Goal: Ask a question: Seek information or help from site administrators or community

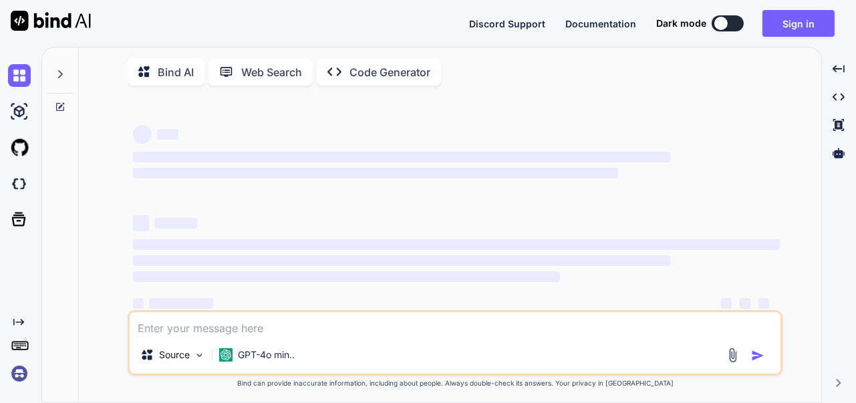
scroll to position [22, 0]
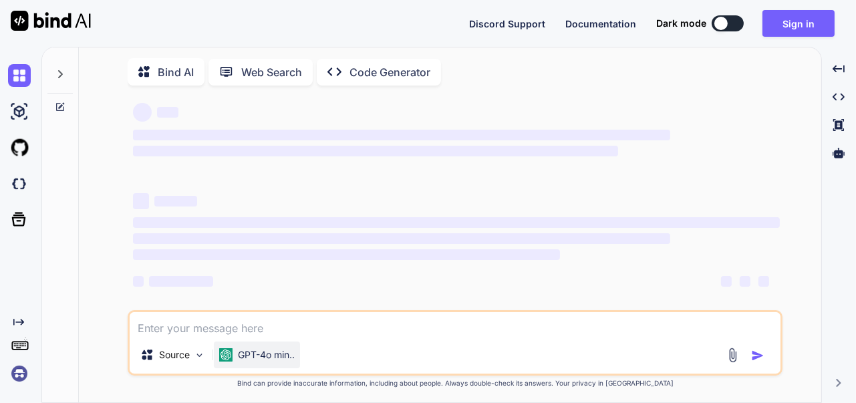
type textarea "x"
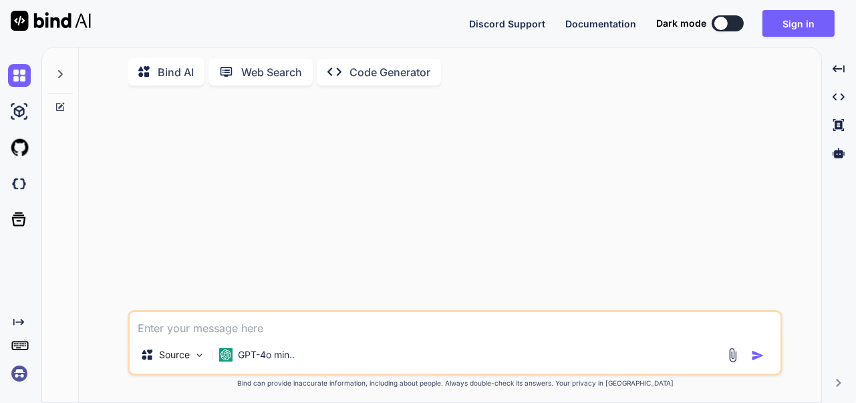
type textarea "c"
type textarea "x"
type textarea "cr"
type textarea "x"
type textarea "cre"
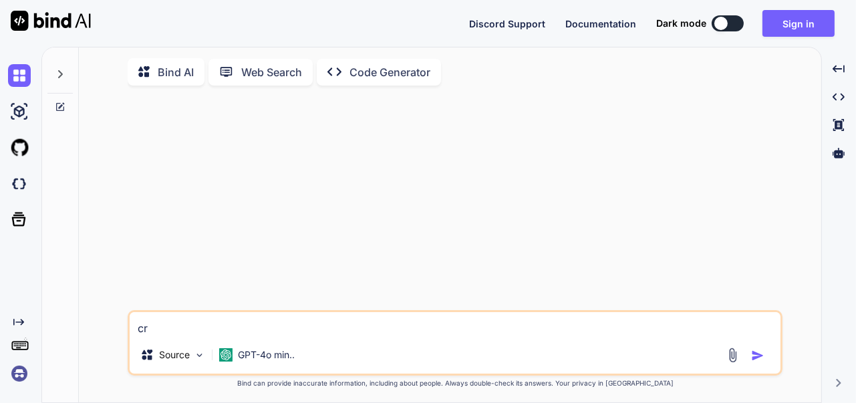
type textarea "x"
type textarea "crea"
type textarea "x"
type textarea "creat"
type textarea "x"
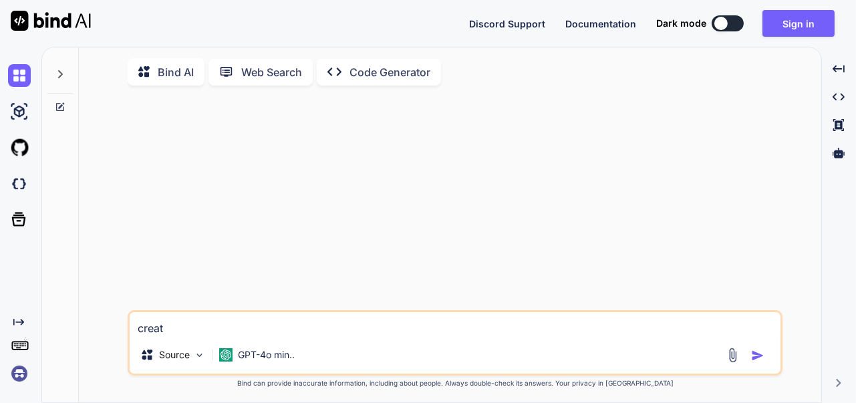
type textarea "create"
type textarea "x"
type textarea "create"
type textarea "x"
type textarea "create a"
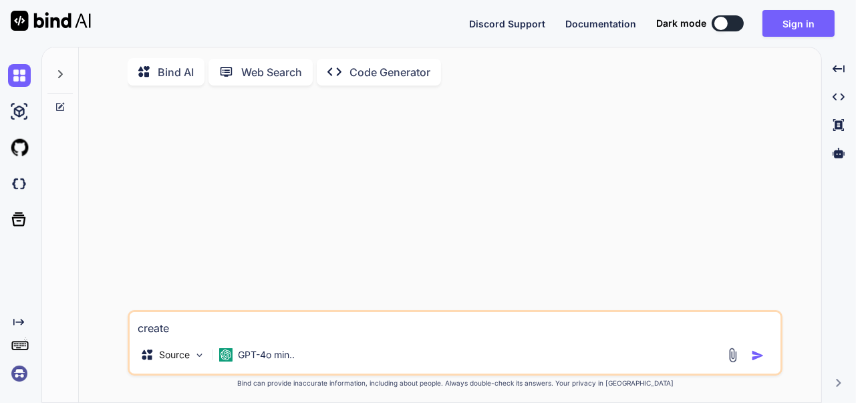
type textarea "x"
type textarea "create a"
type textarea "x"
type textarea "create a w"
type textarea "x"
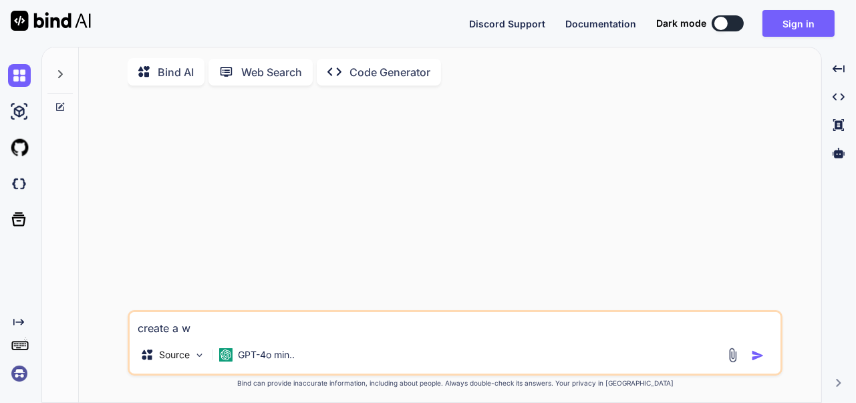
type textarea "create a we"
type textarea "x"
type textarea "create a web"
type textarea "x"
type textarea "create a webs"
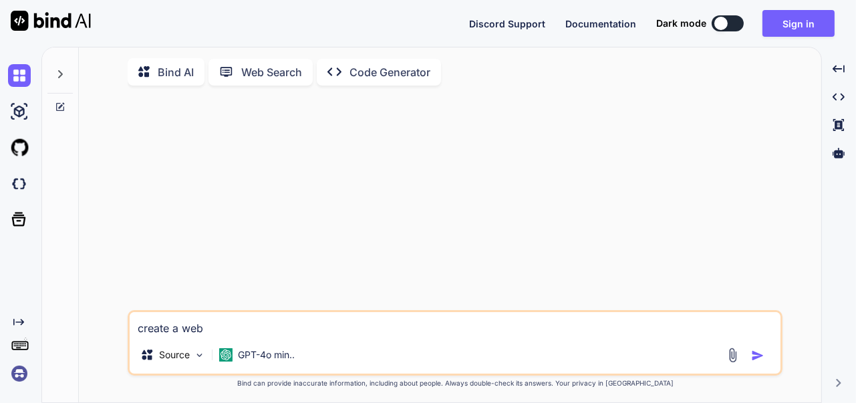
type textarea "x"
type textarea "create a websi"
type textarea "x"
type textarea "create a websit"
type textarea "x"
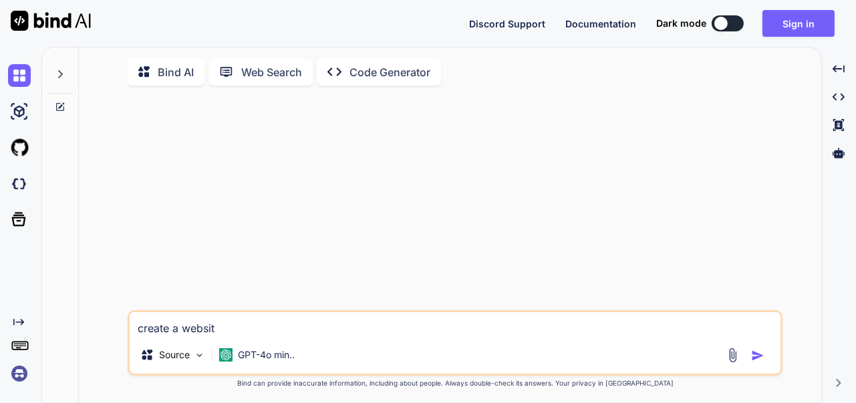
type textarea "create a website"
type textarea "x"
type textarea "create a website"
type textarea "x"
type textarea "create a website f"
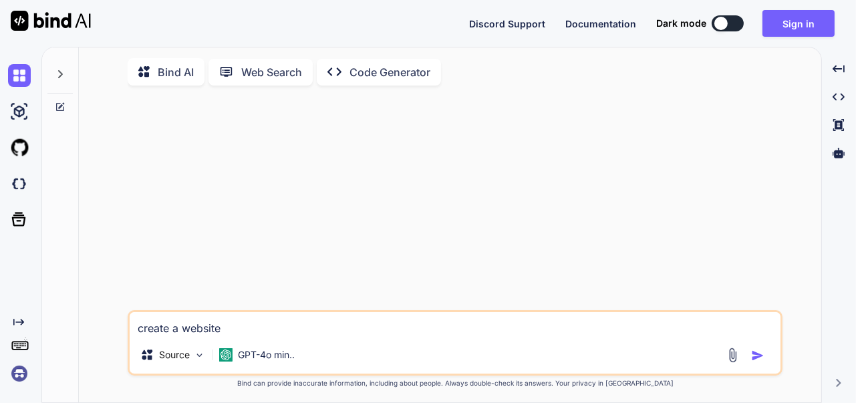
type textarea "x"
type textarea "create a website fo"
type textarea "x"
type textarea "create a website for"
type textarea "x"
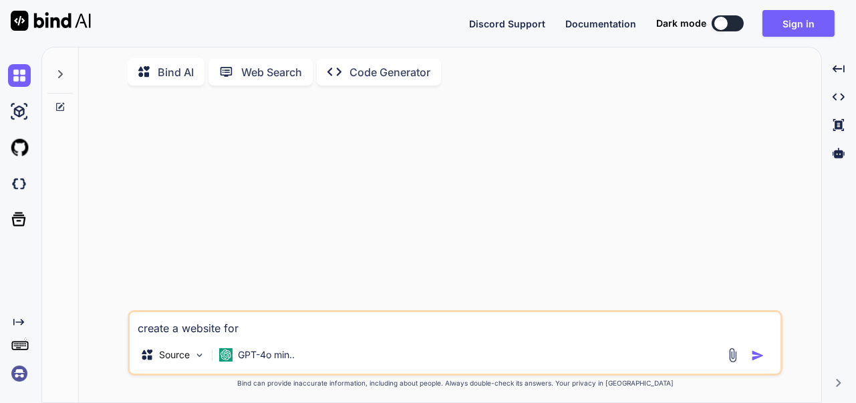
type textarea "create a website for"
type textarea "x"
type textarea "create a website for g"
type textarea "x"
type textarea "create a website for go"
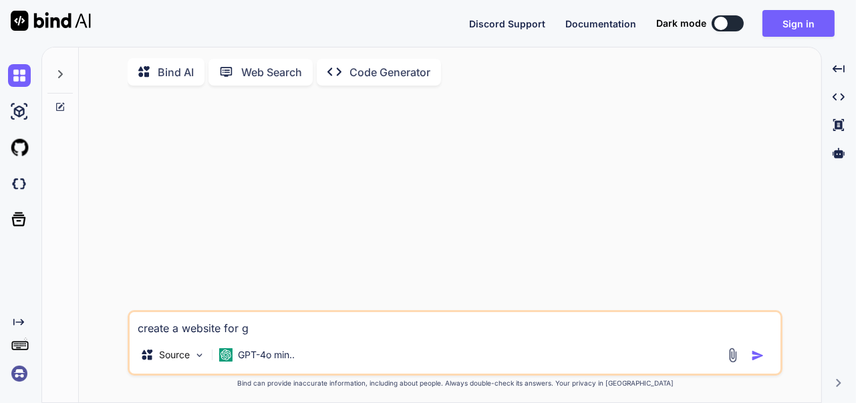
type textarea "x"
type textarea "create a website for gov"
type textarea "x"
type textarea "create a website for gov"
type textarea "x"
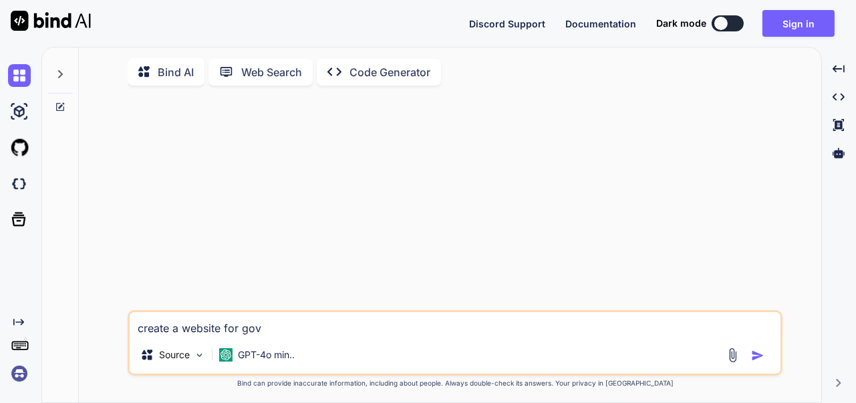
type textarea "create a website for gov"
type textarea "x"
type textarea "create a website for govt"
type textarea "x"
type textarea "create a website for govt"
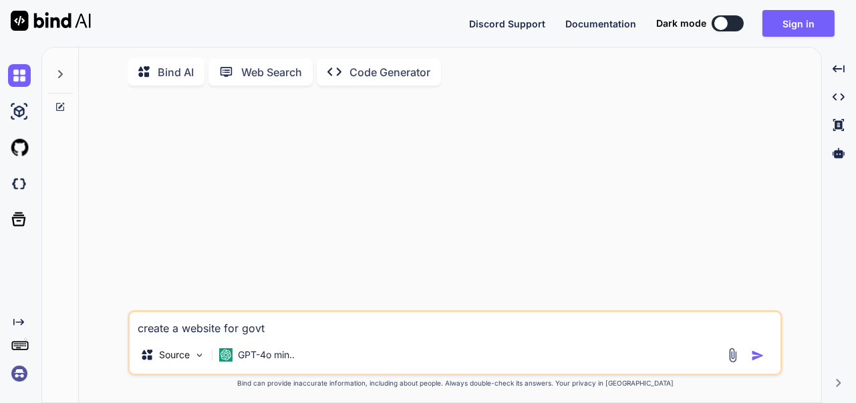
type textarea "x"
type textarea "create a website for govt s"
type textarea "x"
type textarea "create a website for govt sc"
type textarea "x"
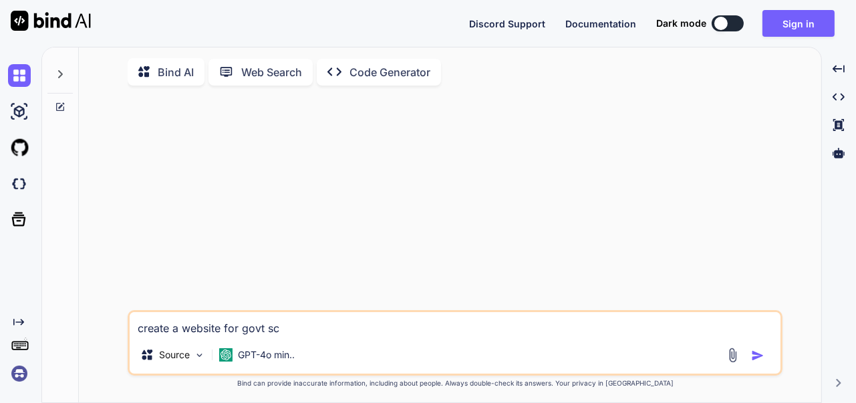
type textarea "create a website for govt sch"
type textarea "x"
type textarea "create a website for govt scho"
type textarea "x"
type textarea "create a website for govt schoo"
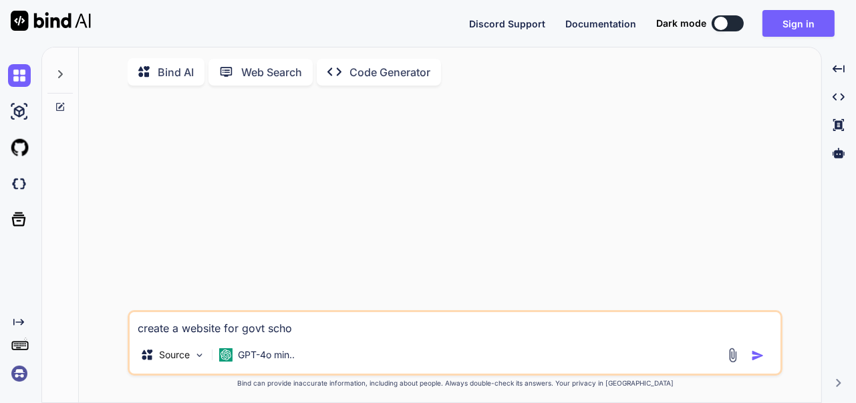
type textarea "x"
type textarea "create a website for govt school"
type textarea "x"
type textarea "create a website for govt school"
click at [758, 362] on img "button" at bounding box center [757, 355] width 13 height 13
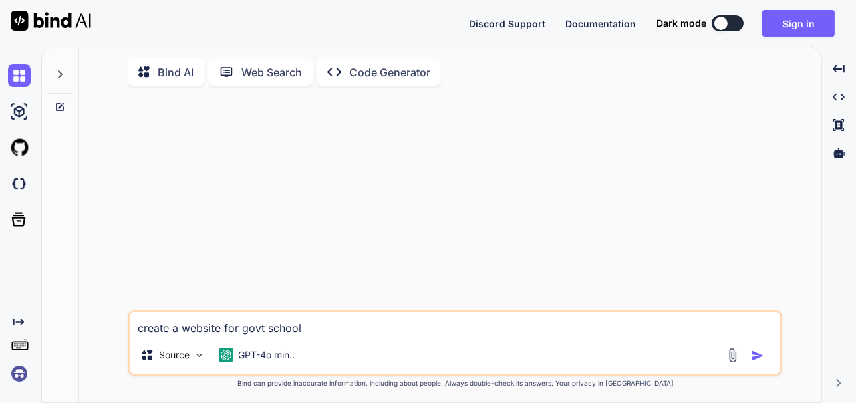
type textarea "x"
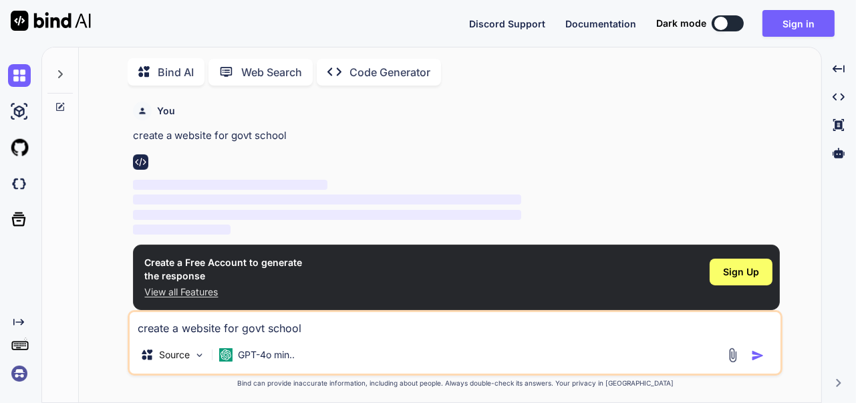
scroll to position [5, 0]
